Goal: Task Accomplishment & Management: Manage account settings

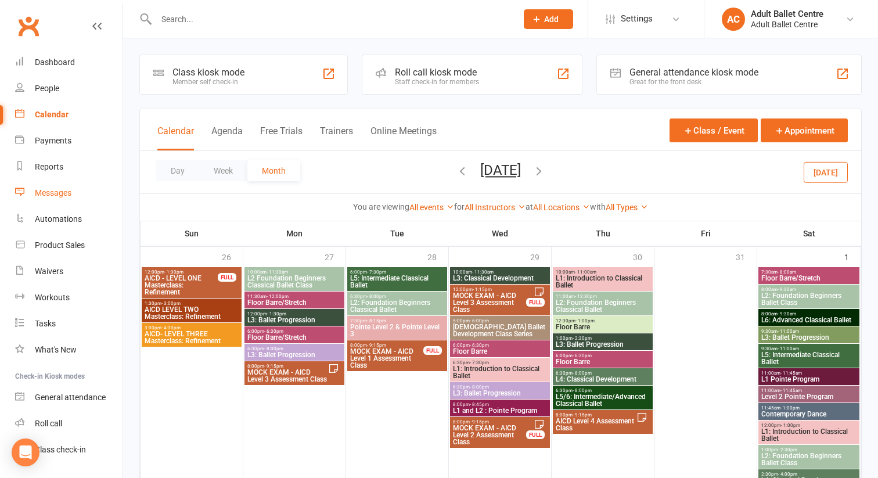
click at [48, 192] on div "Messages" at bounding box center [53, 192] width 37 height 9
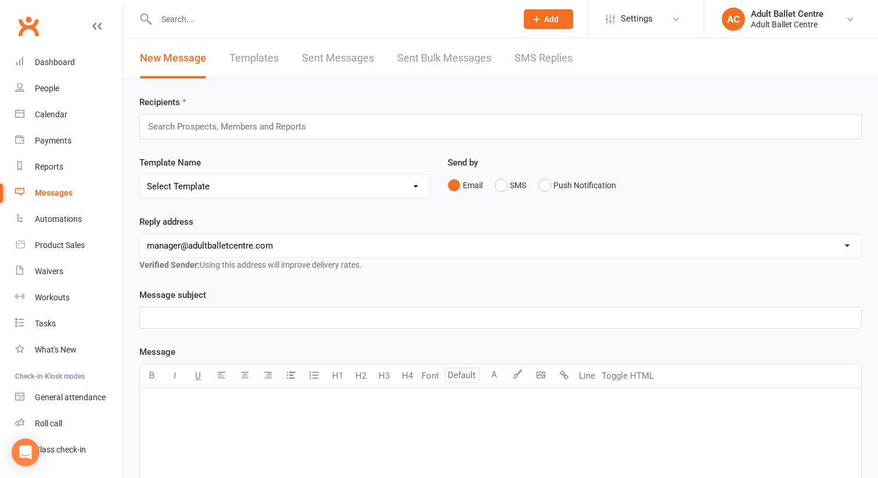
click at [318, 58] on link "Sent Messages" at bounding box center [338, 58] width 72 height 40
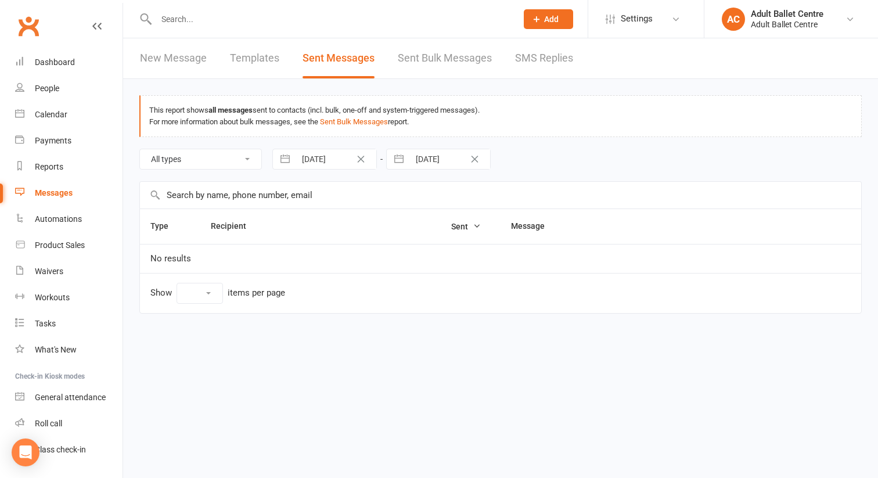
select select "10"
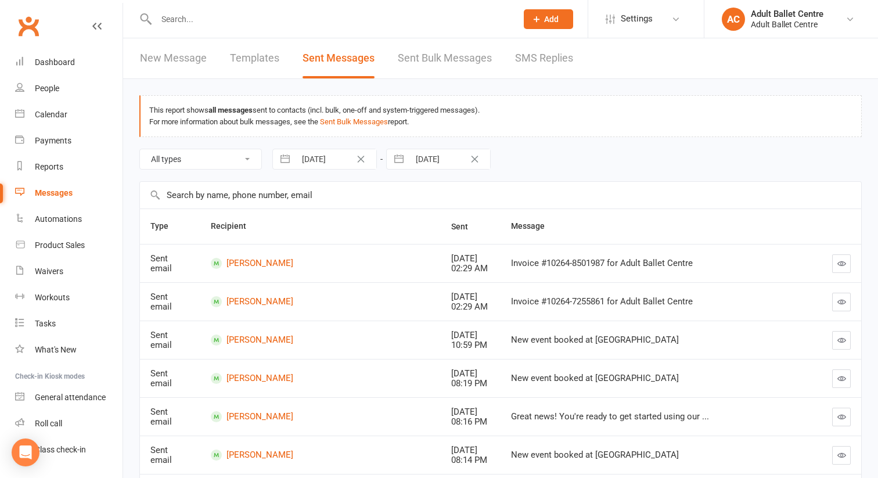
click at [434, 60] on link "Sent Bulk Messages" at bounding box center [445, 58] width 94 height 40
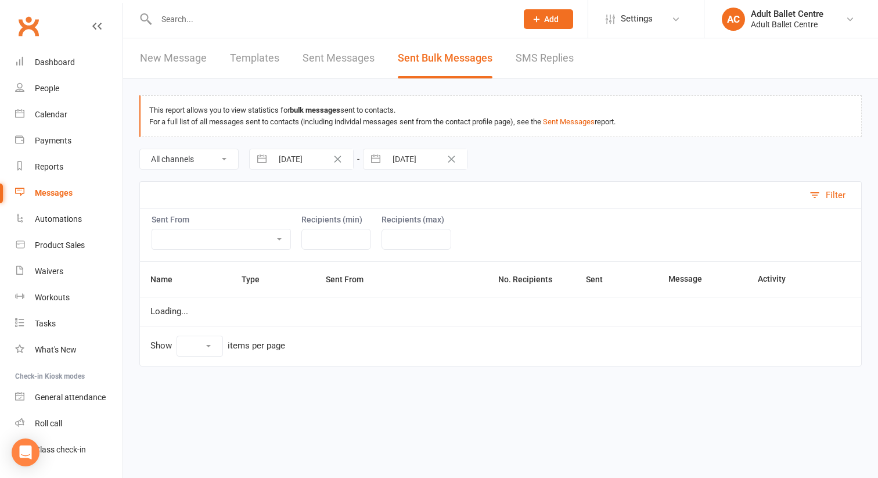
select select "10"
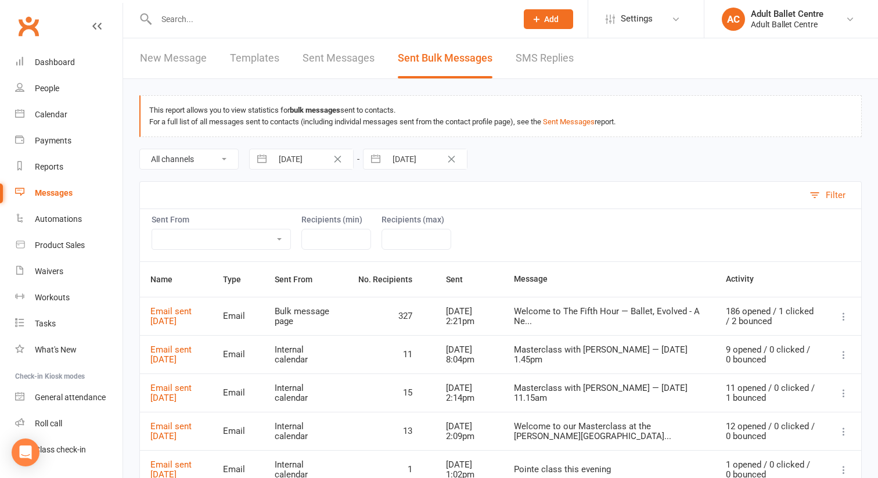
click at [844, 317] on icon at bounding box center [844, 317] width 12 height 12
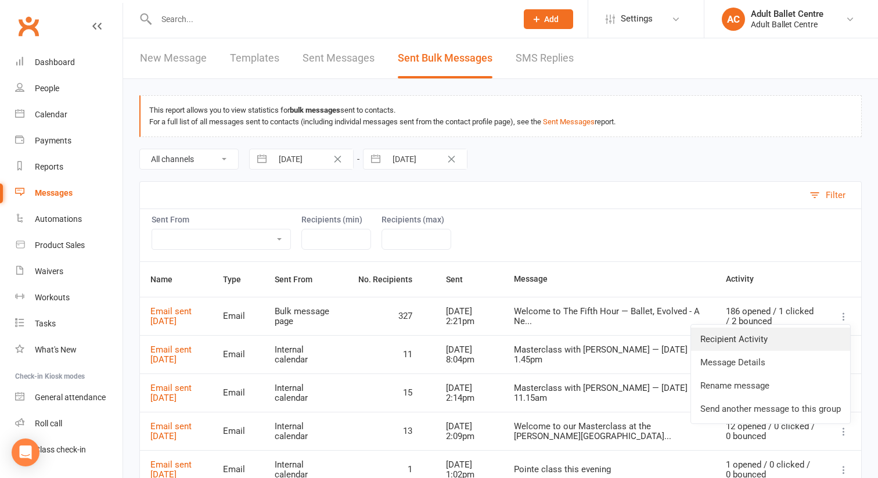
click at [822, 344] on link "Recipient Activity" at bounding box center [770, 338] width 159 height 23
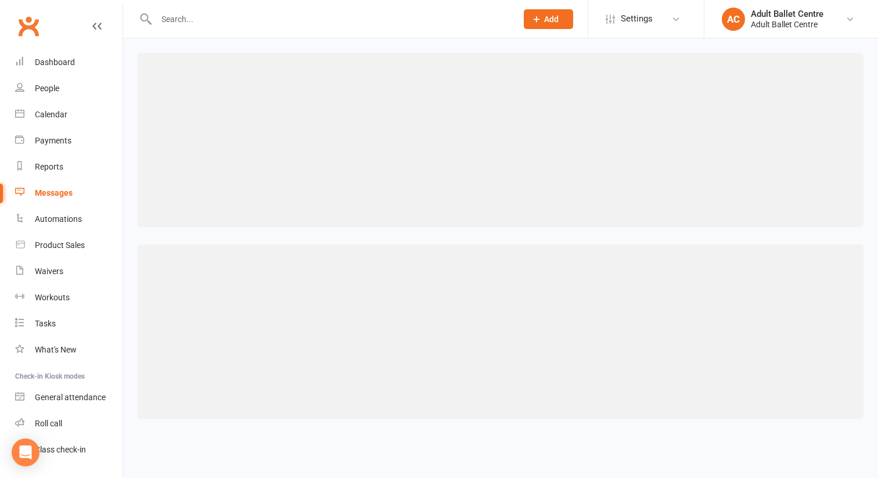
select select "100"
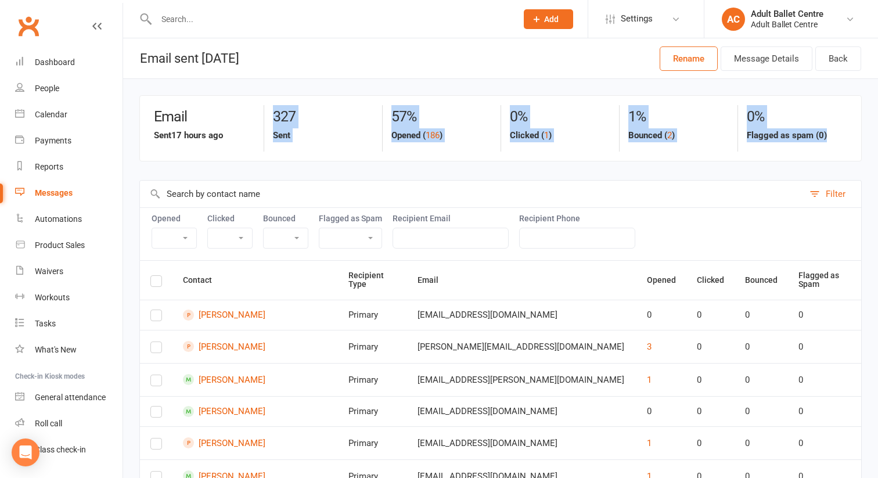
drag, startPoint x: 270, startPoint y: 110, endPoint x: 781, endPoint y: 145, distance: 512.6
click at [781, 145] on div "Email Sent 17 hours ago 327 Sent 57% Opened ( 186 ) 0% Clicked ( 1 ) 1% Bounced…" at bounding box center [500, 128] width 710 height 46
copy div "327 Sent 57% Opened ( 186 ) 0% Clicked ( 1 ) 1% Bounced ( 2 ) 0% Flagged as spa…"
click at [38, 117] on div "Calendar" at bounding box center [51, 114] width 33 height 9
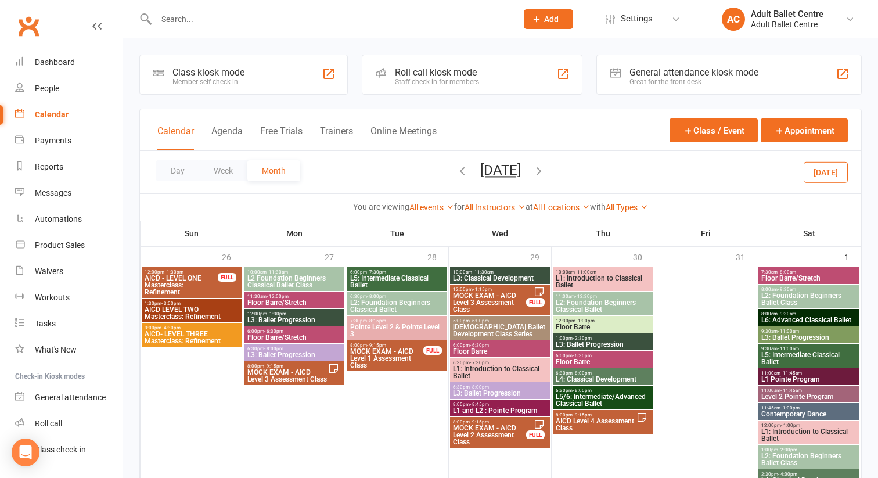
click at [456, 173] on icon "button" at bounding box center [462, 170] width 13 height 13
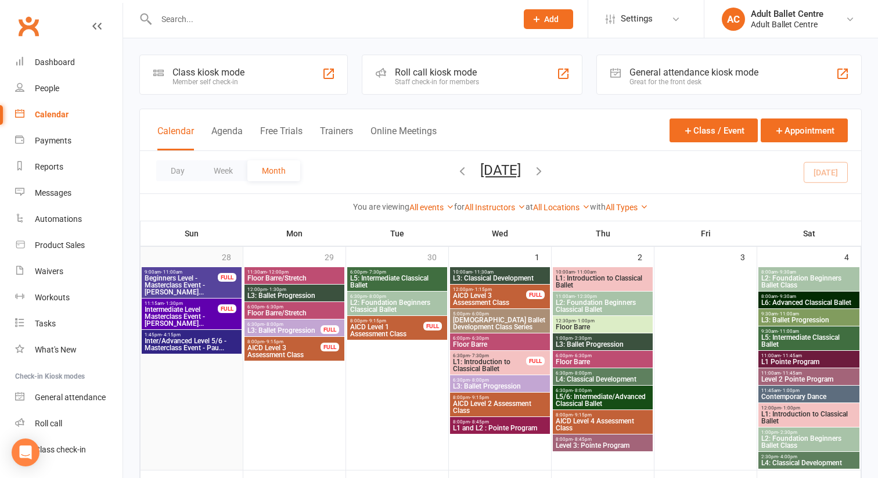
scroll to position [20, 0]
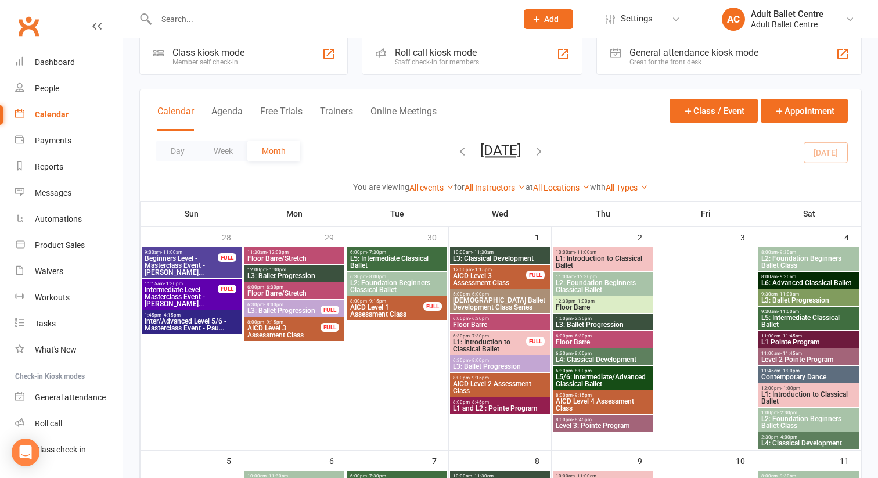
click at [262, 329] on span "AICD Level 3 Assessment Class" at bounding box center [284, 331] width 74 height 14
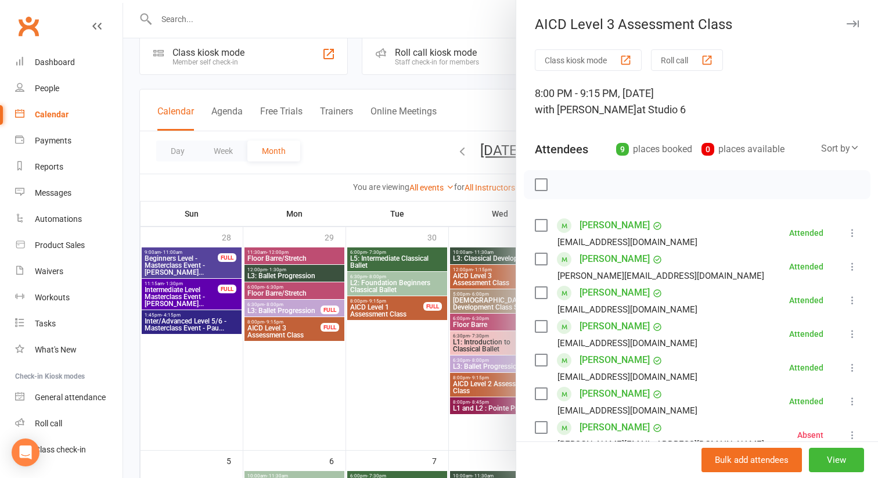
click at [375, 305] on div at bounding box center [500, 239] width 755 height 478
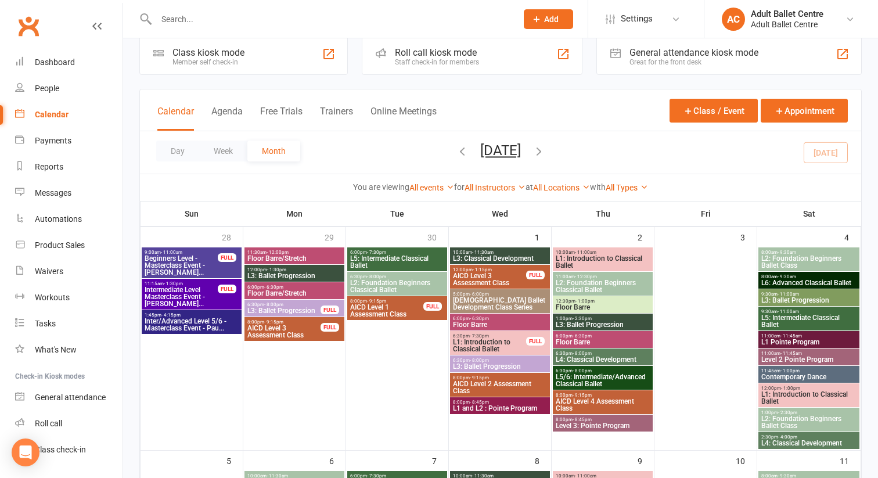
click at [375, 305] on span "AICD Level 1 Assessment Class" at bounding box center [386, 311] width 74 height 14
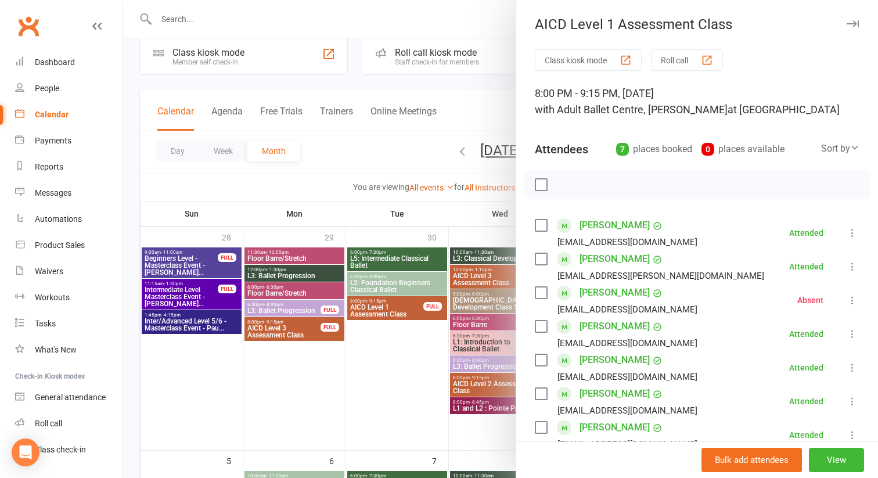
click at [481, 387] on div at bounding box center [500, 239] width 755 height 478
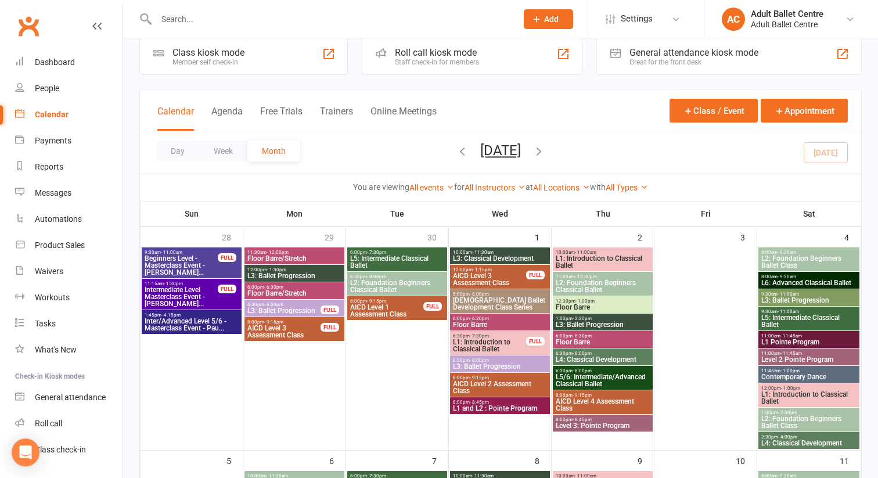
click at [481, 387] on span "AICD Level 2 Assessment Class" at bounding box center [499, 387] width 95 height 14
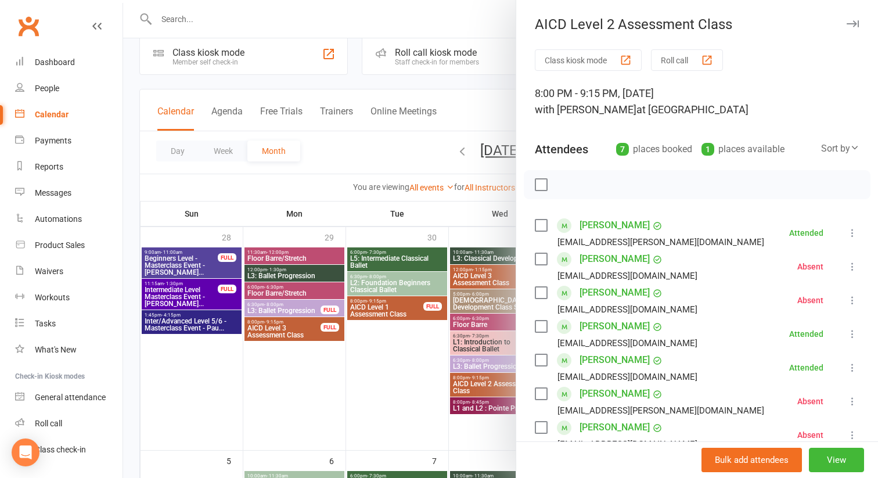
click at [437, 388] on div at bounding box center [500, 239] width 755 height 478
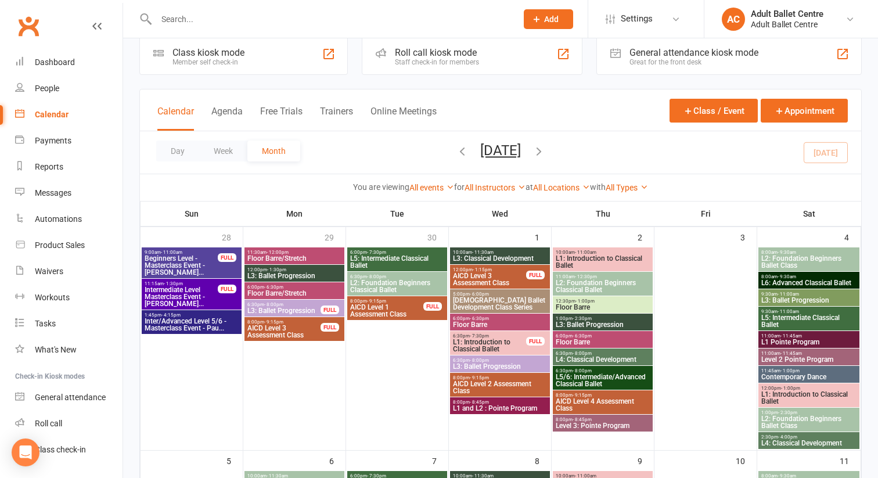
click at [601, 401] on span "AICD Level 4 Assessment Class" at bounding box center [602, 405] width 95 height 14
